Goal: Information Seeking & Learning: Learn about a topic

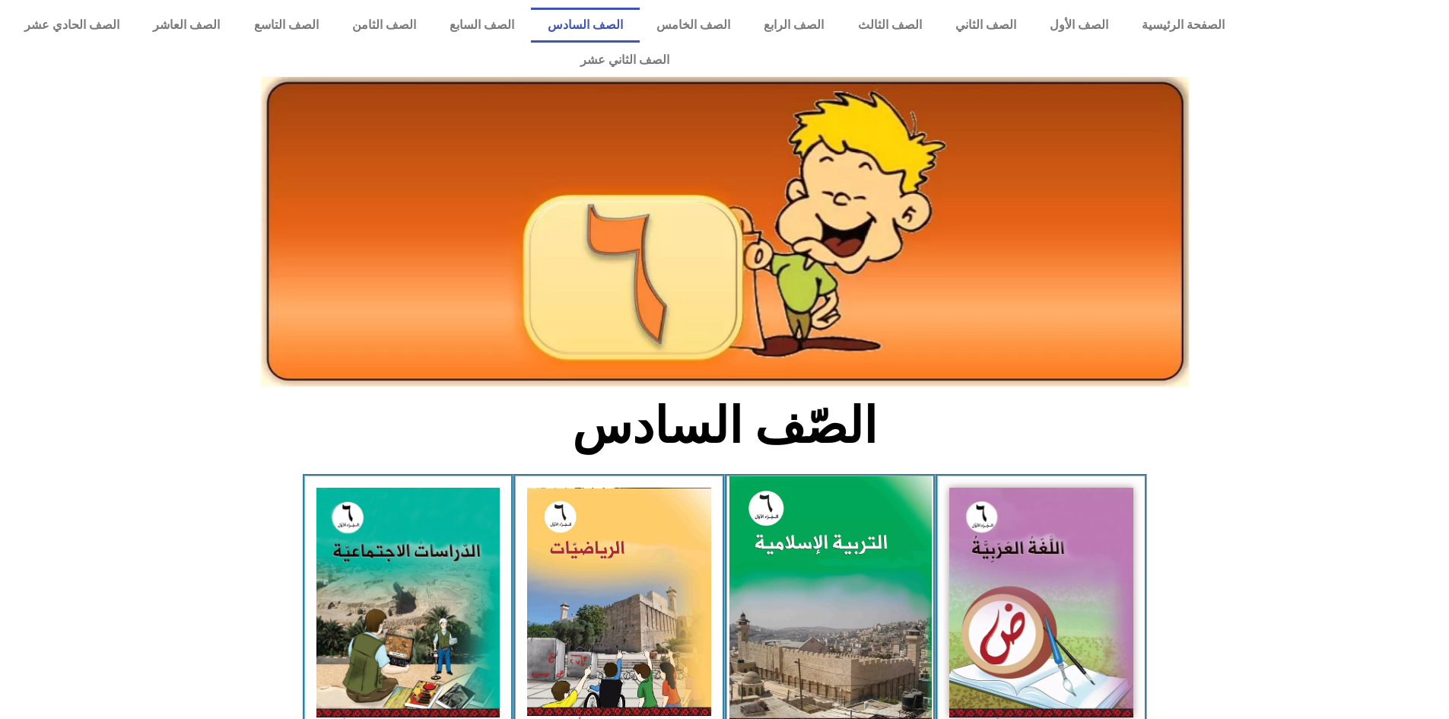
click at [790, 504] on img at bounding box center [830, 602] width 202 height 252
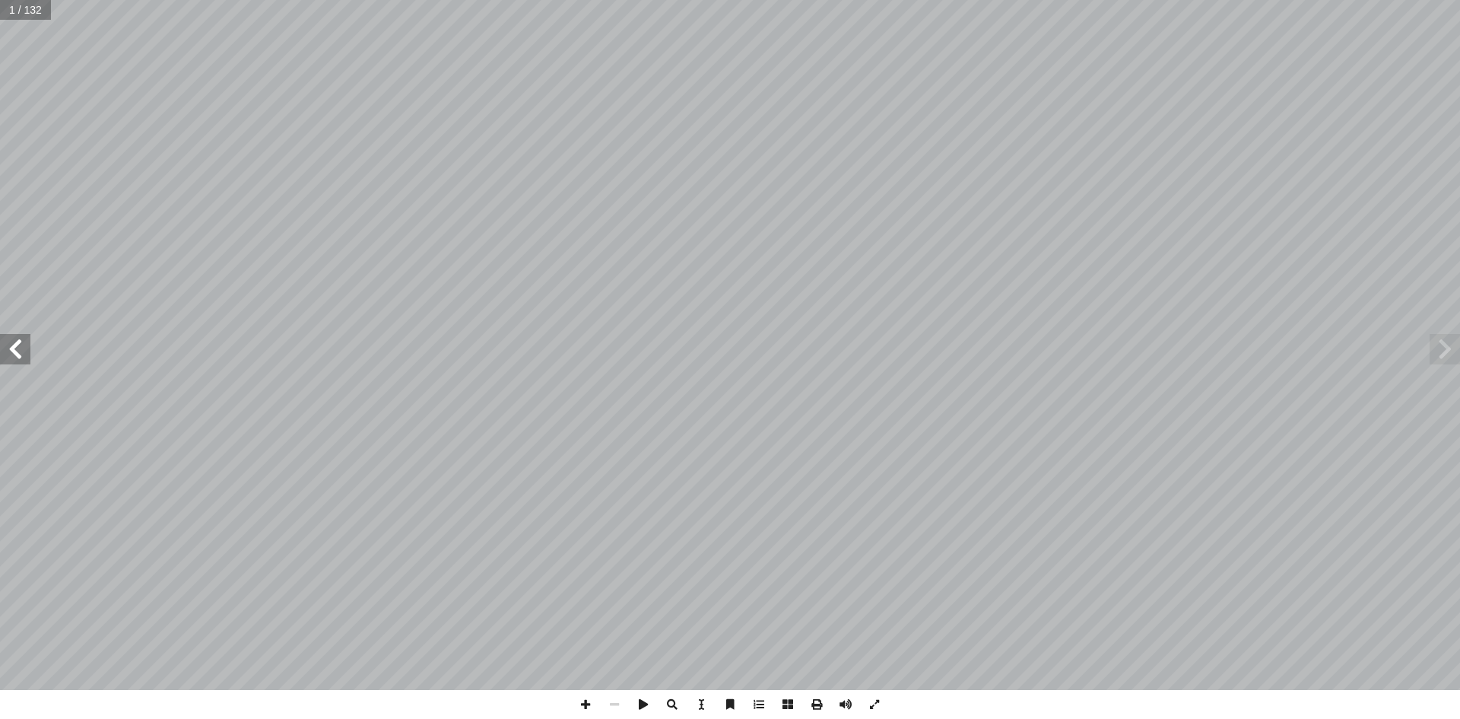
click at [25, 358] on span at bounding box center [15, 349] width 30 height 30
click at [14, 352] on span at bounding box center [15, 349] width 30 height 30
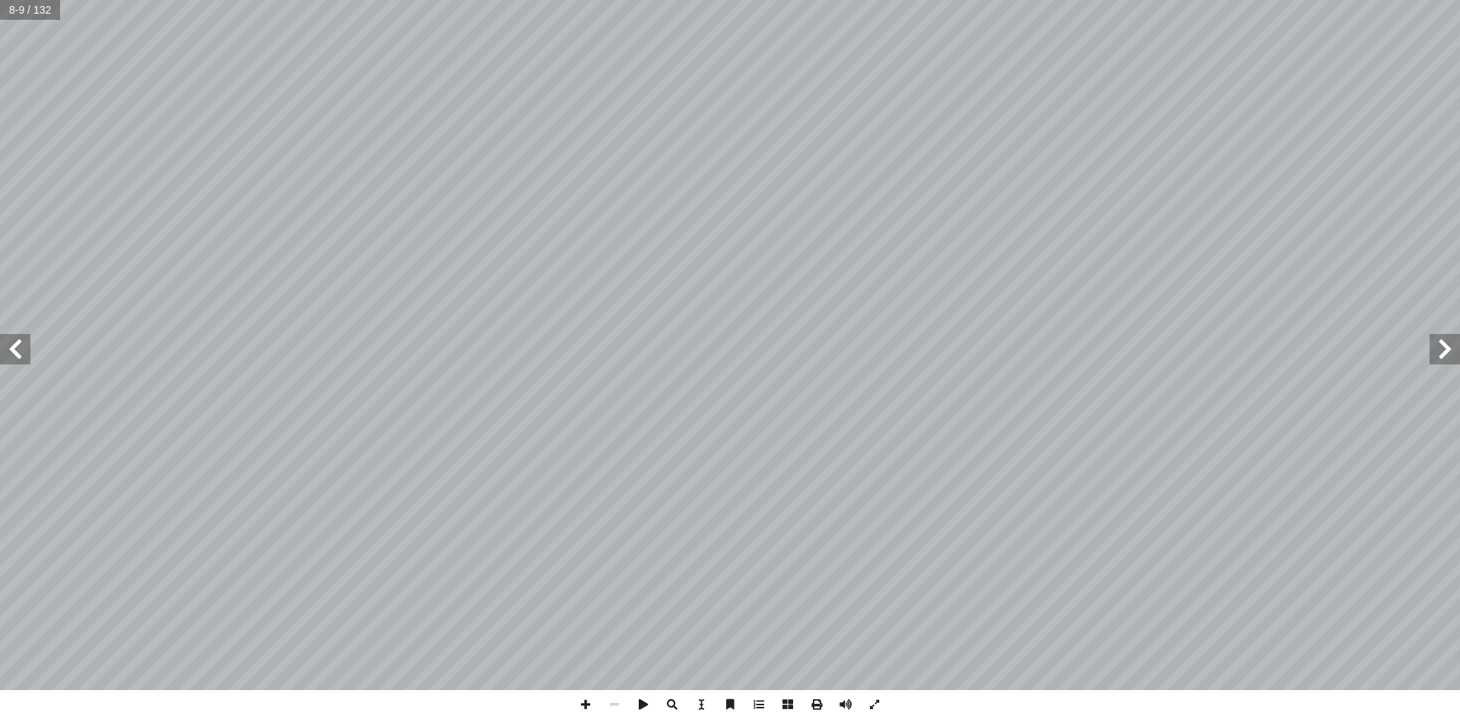
click at [14, 352] on span at bounding box center [15, 349] width 30 height 30
click at [11, 345] on span at bounding box center [15, 349] width 30 height 30
click at [19, 350] on span at bounding box center [15, 349] width 30 height 30
click at [577, 698] on span at bounding box center [585, 704] width 29 height 29
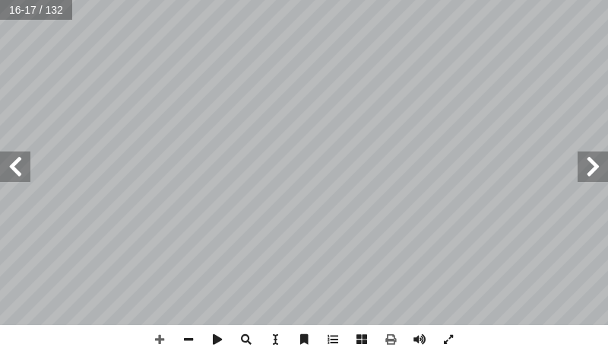
click at [14, 170] on span at bounding box center [15, 166] width 30 height 30
click at [604, 177] on span at bounding box center [593, 166] width 30 height 30
click at [21, 168] on span at bounding box center [15, 166] width 30 height 30
click at [18, 161] on span at bounding box center [15, 166] width 30 height 30
